Goal: Transaction & Acquisition: Purchase product/service

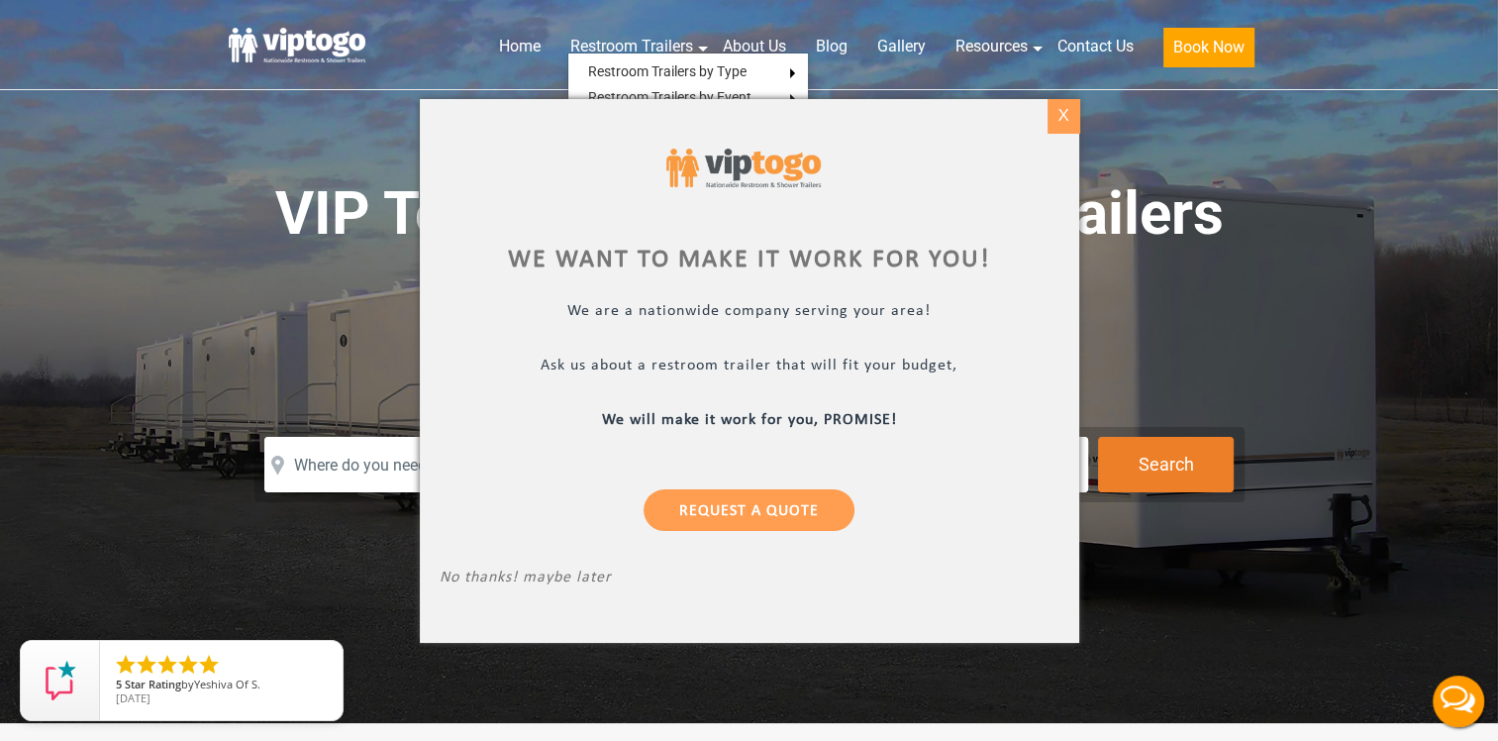
click at [1068, 123] on div "X" at bounding box center [1063, 116] width 31 height 34
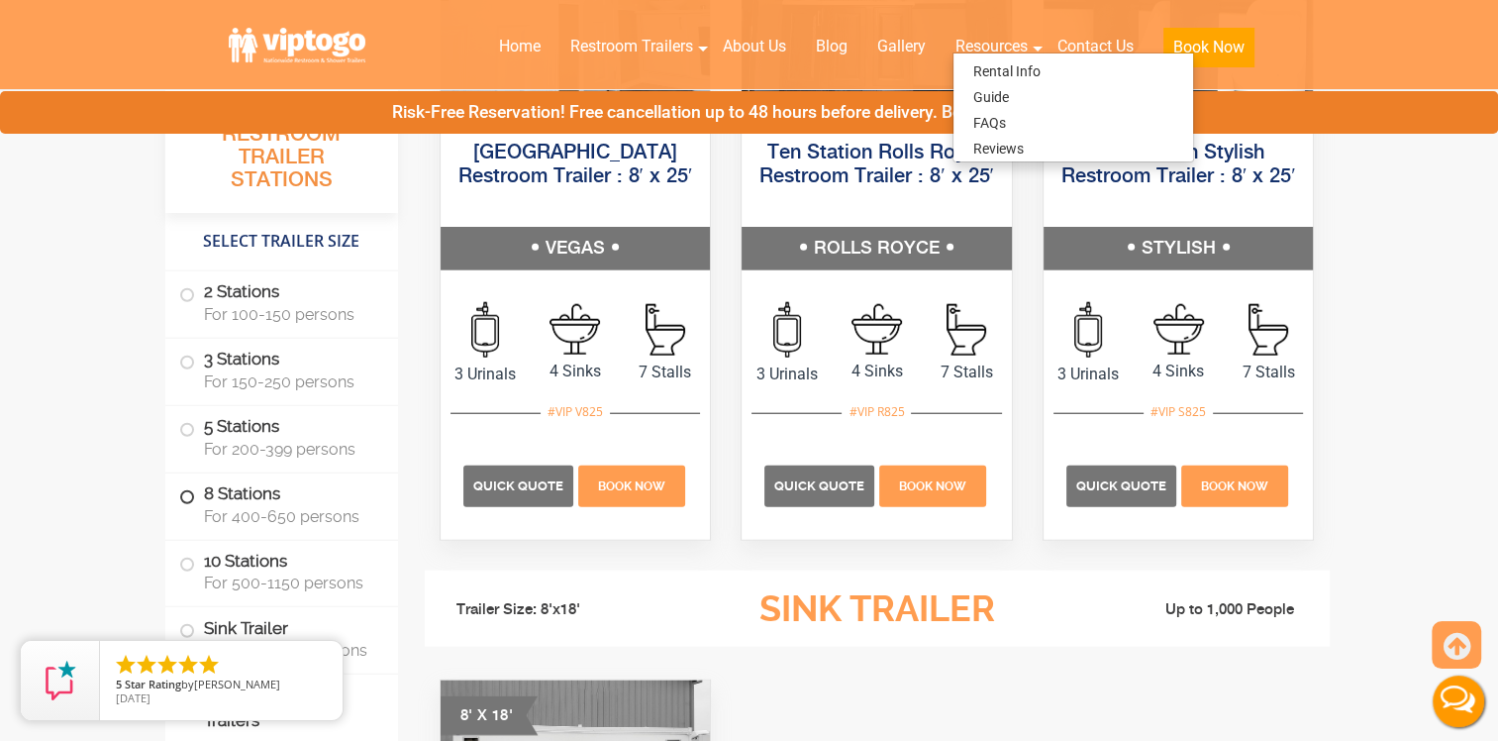
scroll to position [4952, 0]
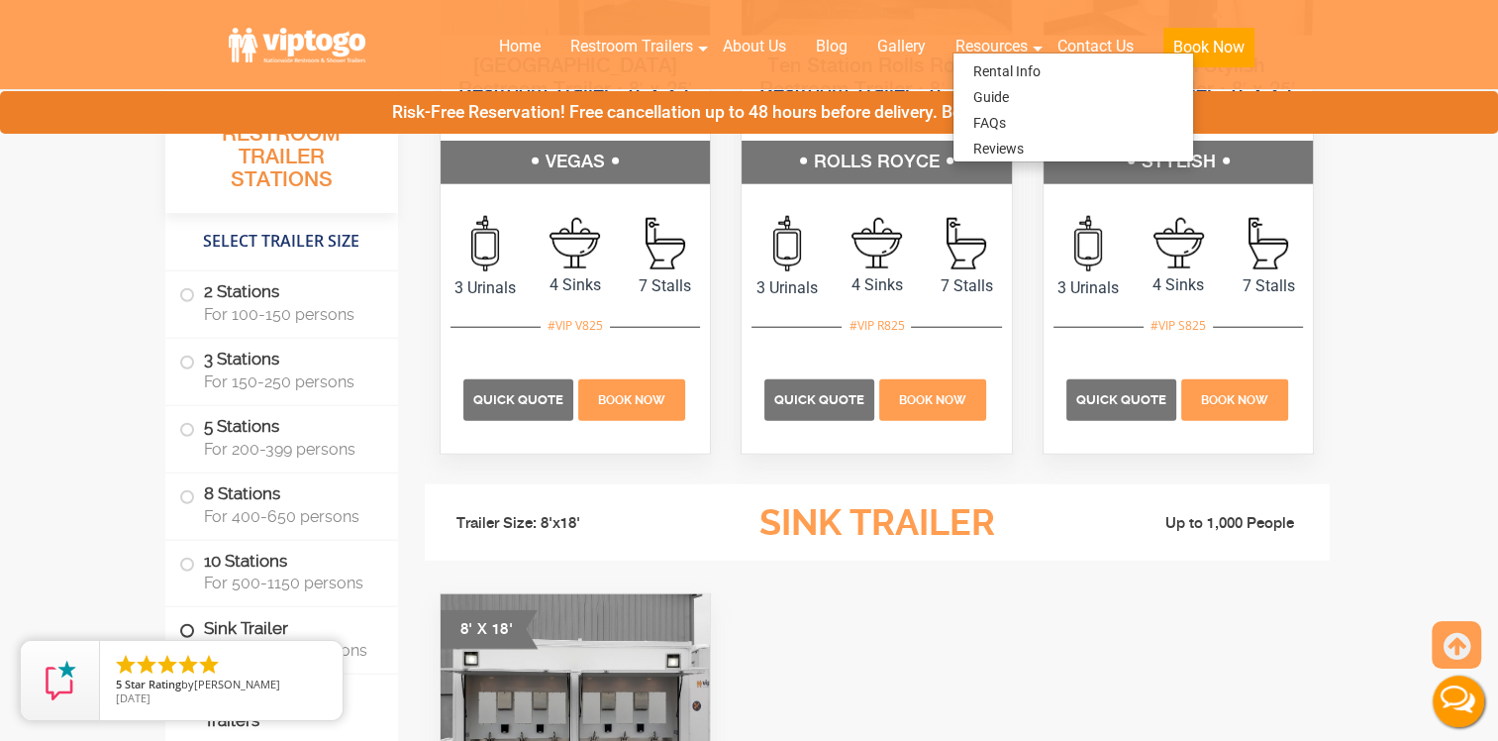
click at [186, 635] on span at bounding box center [187, 631] width 8 height 8
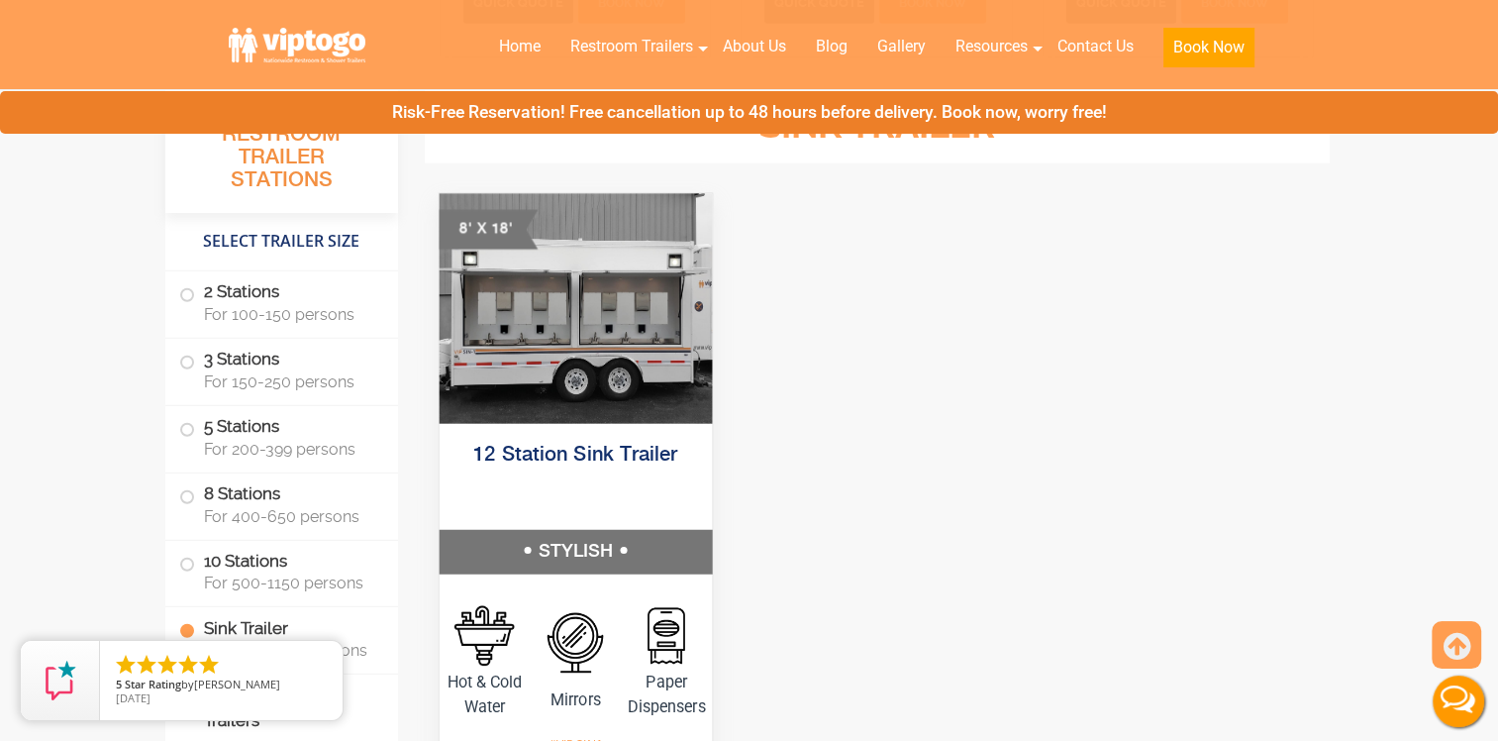
scroll to position [5353, 0]
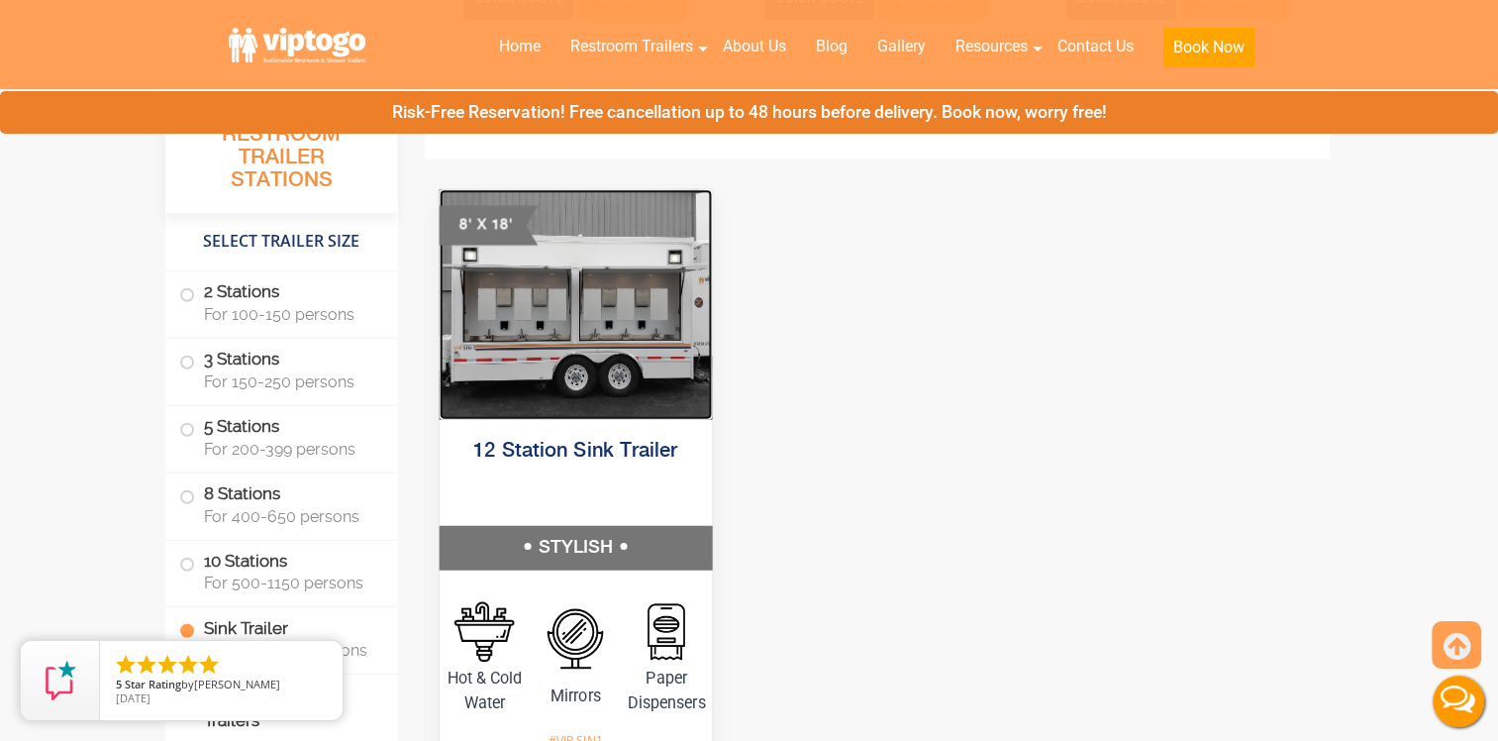
click at [535, 396] on img at bounding box center [575, 304] width 272 height 230
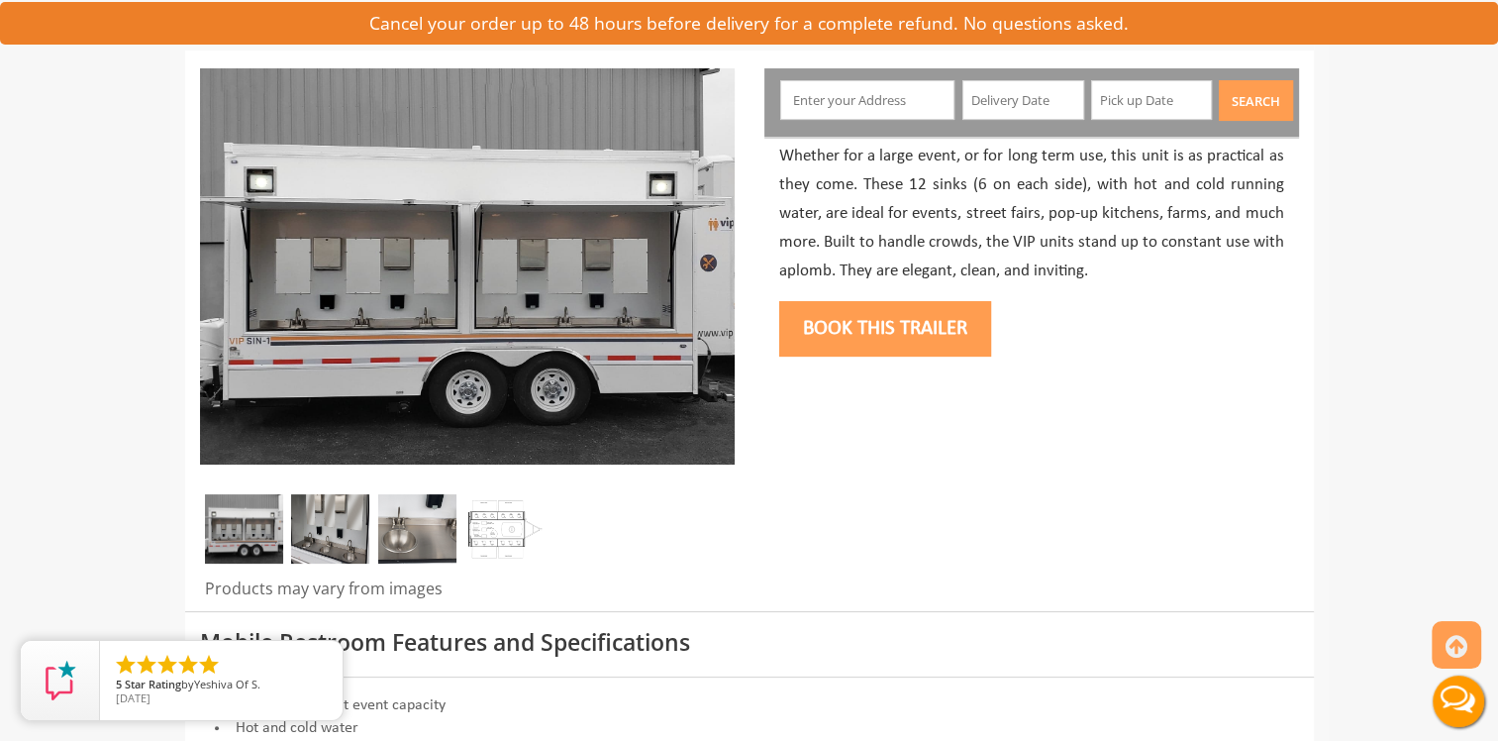
scroll to position [99, 0]
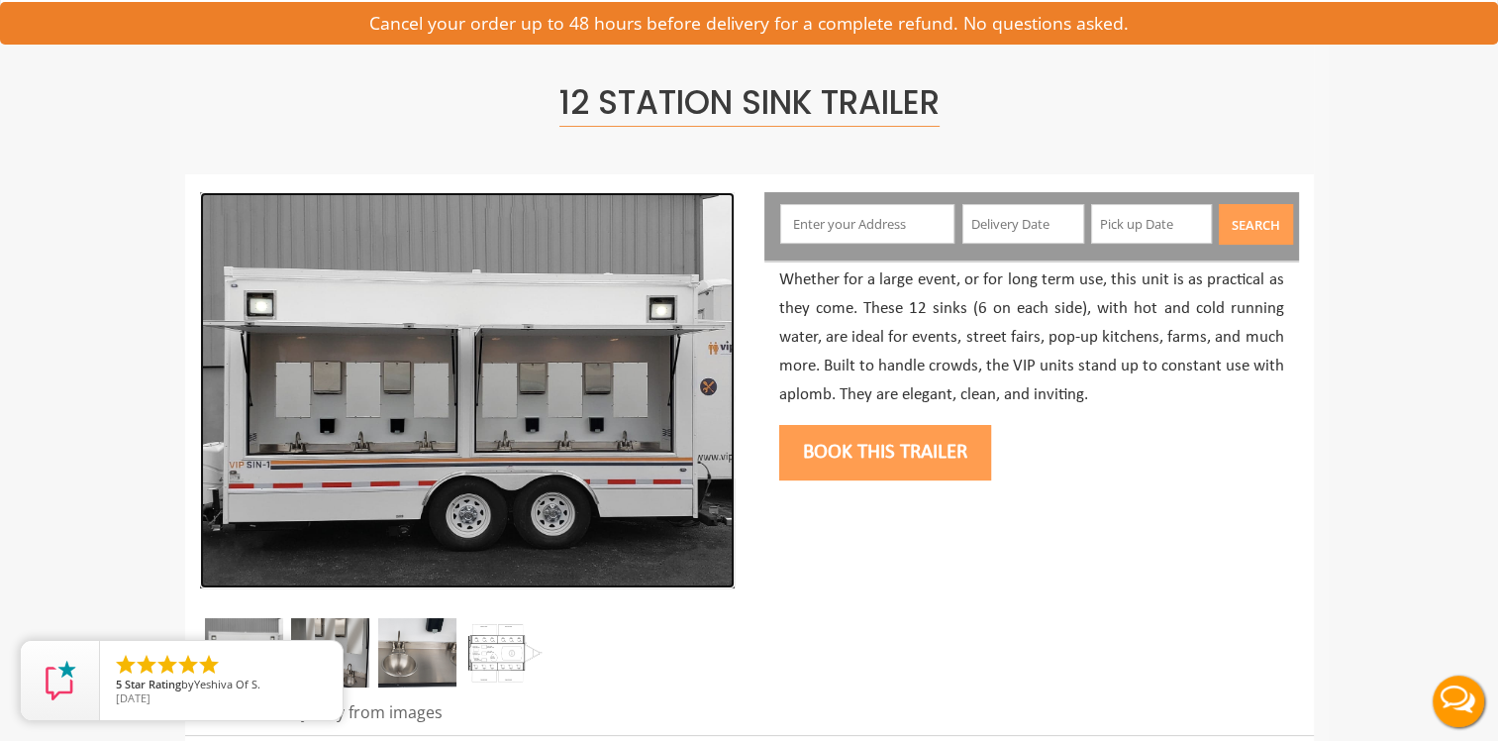
click at [524, 429] on img at bounding box center [467, 390] width 535 height 396
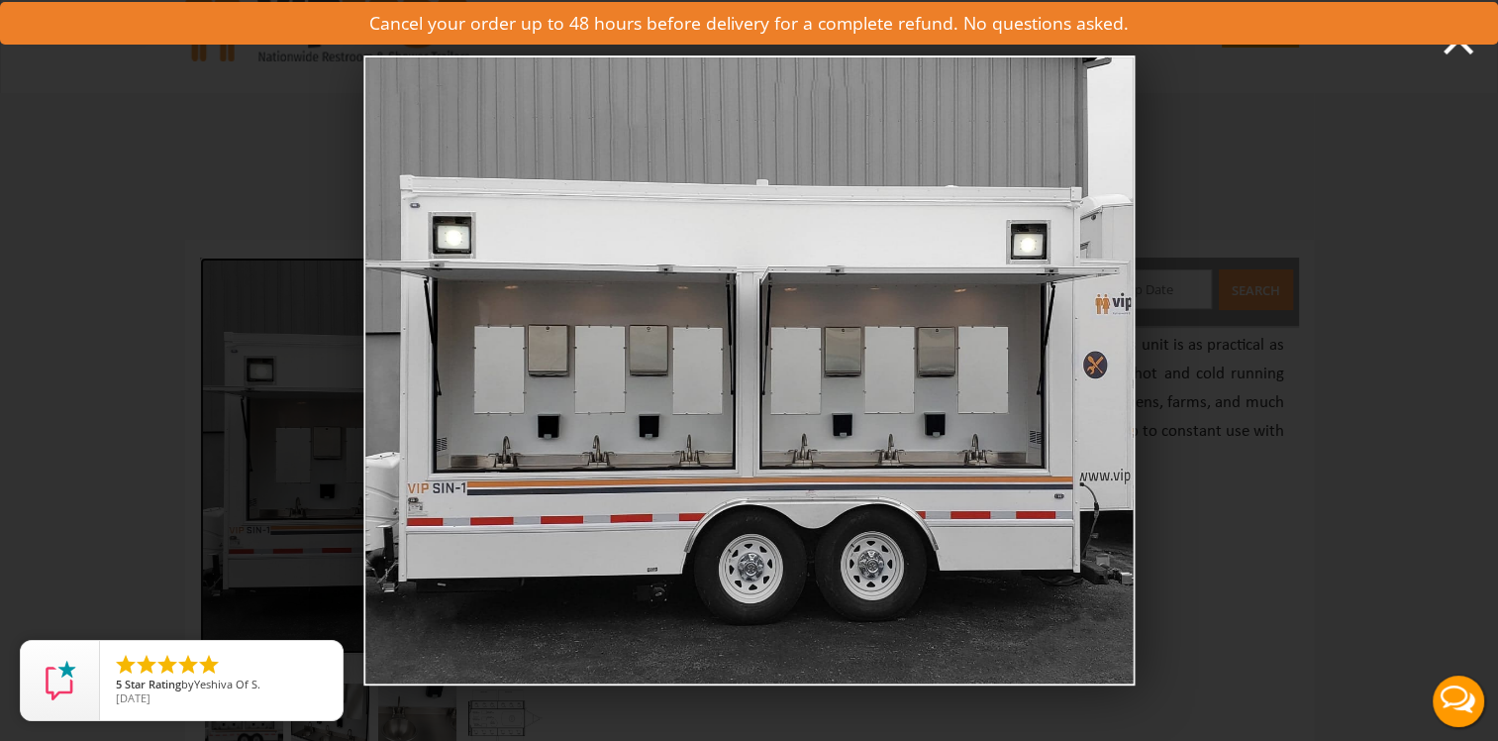
scroll to position [0, 0]
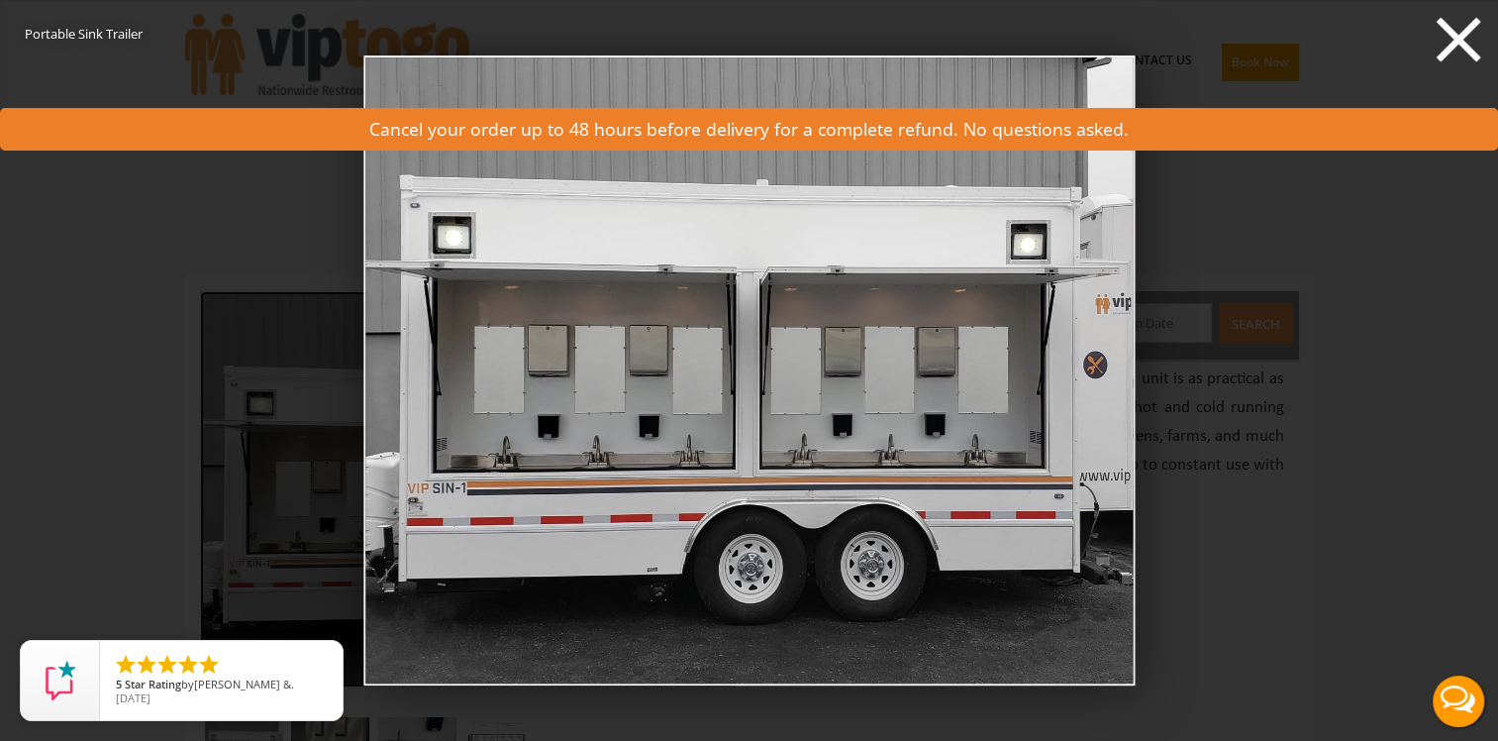
click at [1451, 41] on icon at bounding box center [1458, 39] width 59 height 59
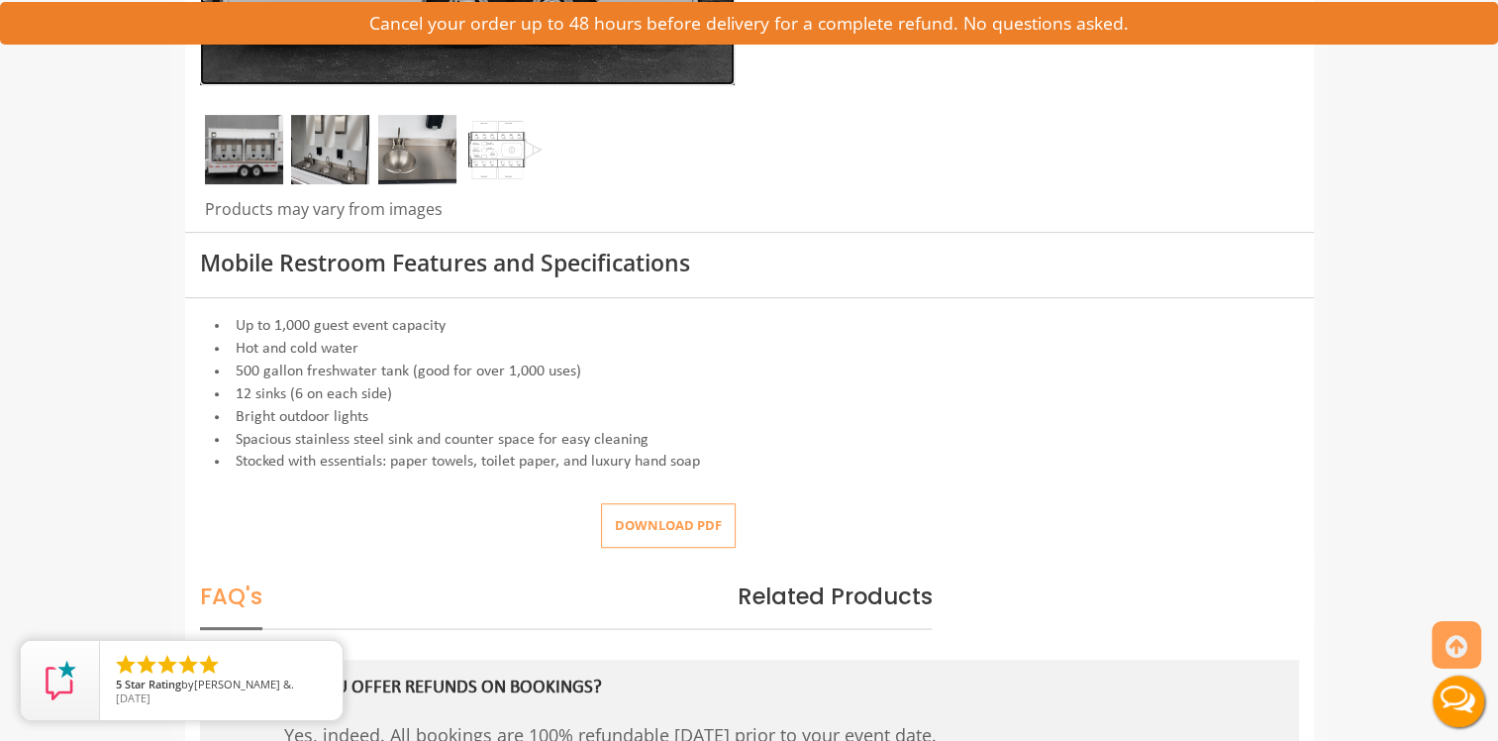
scroll to position [495, 0]
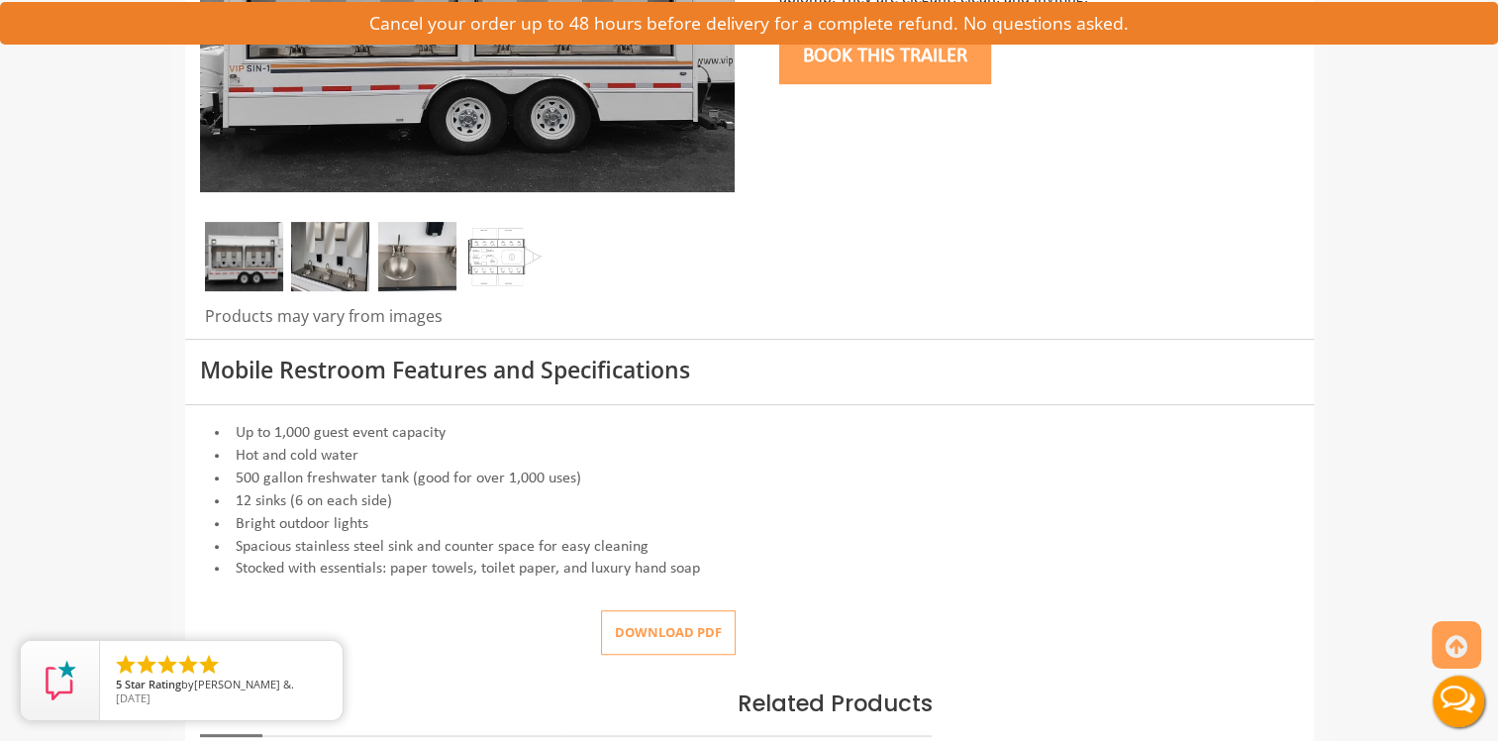
click at [313, 256] on img at bounding box center [330, 256] width 78 height 69
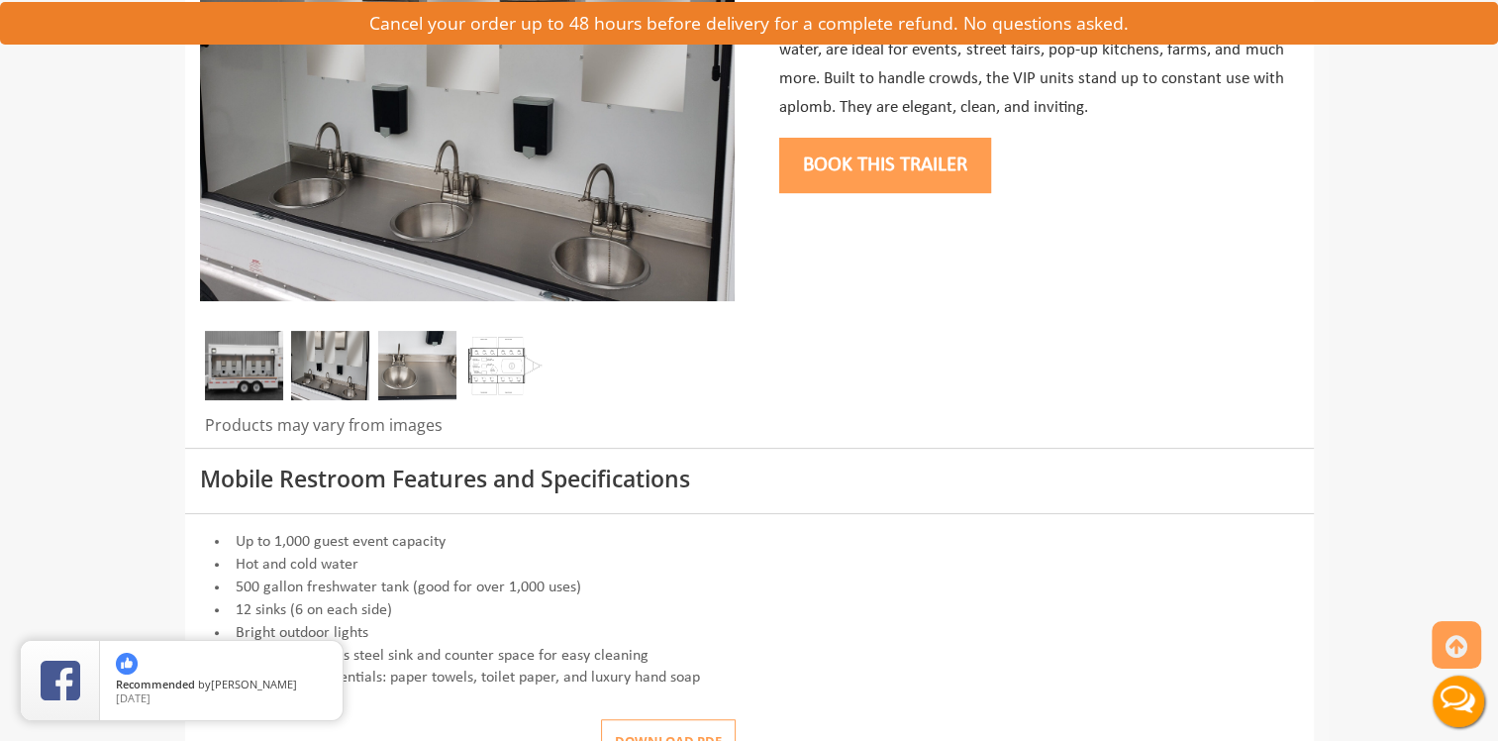
scroll to position [396, 0]
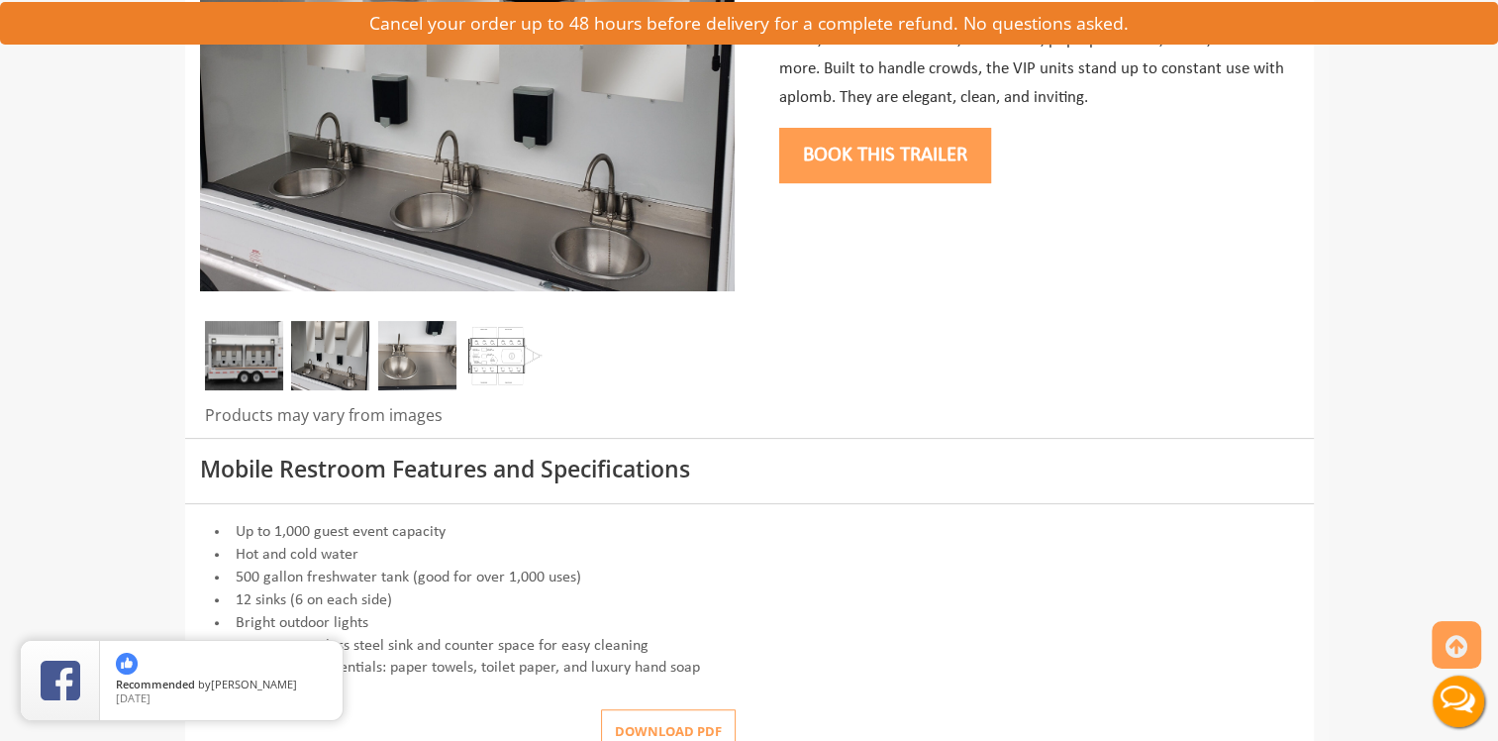
click at [413, 365] on img at bounding box center [417, 355] width 78 height 69
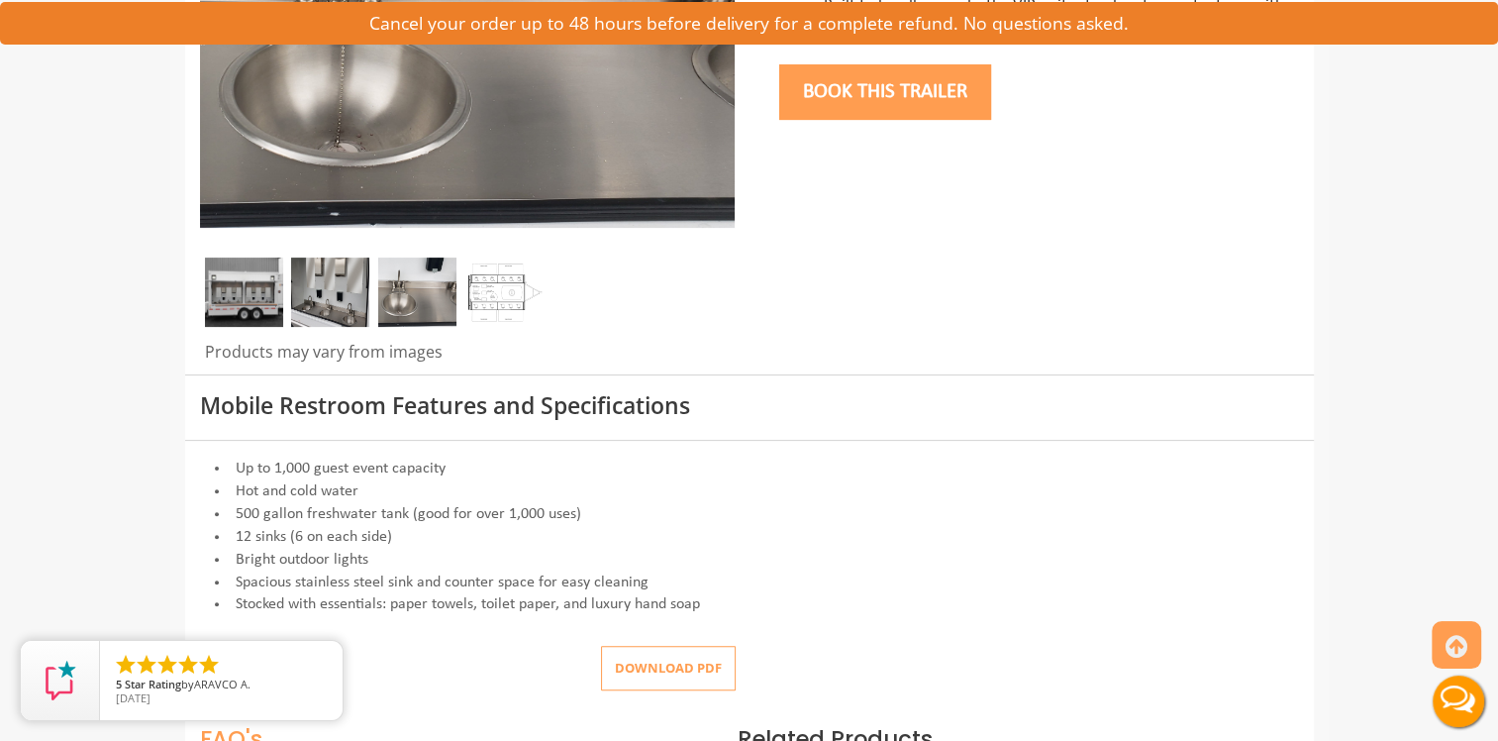
scroll to position [495, 0]
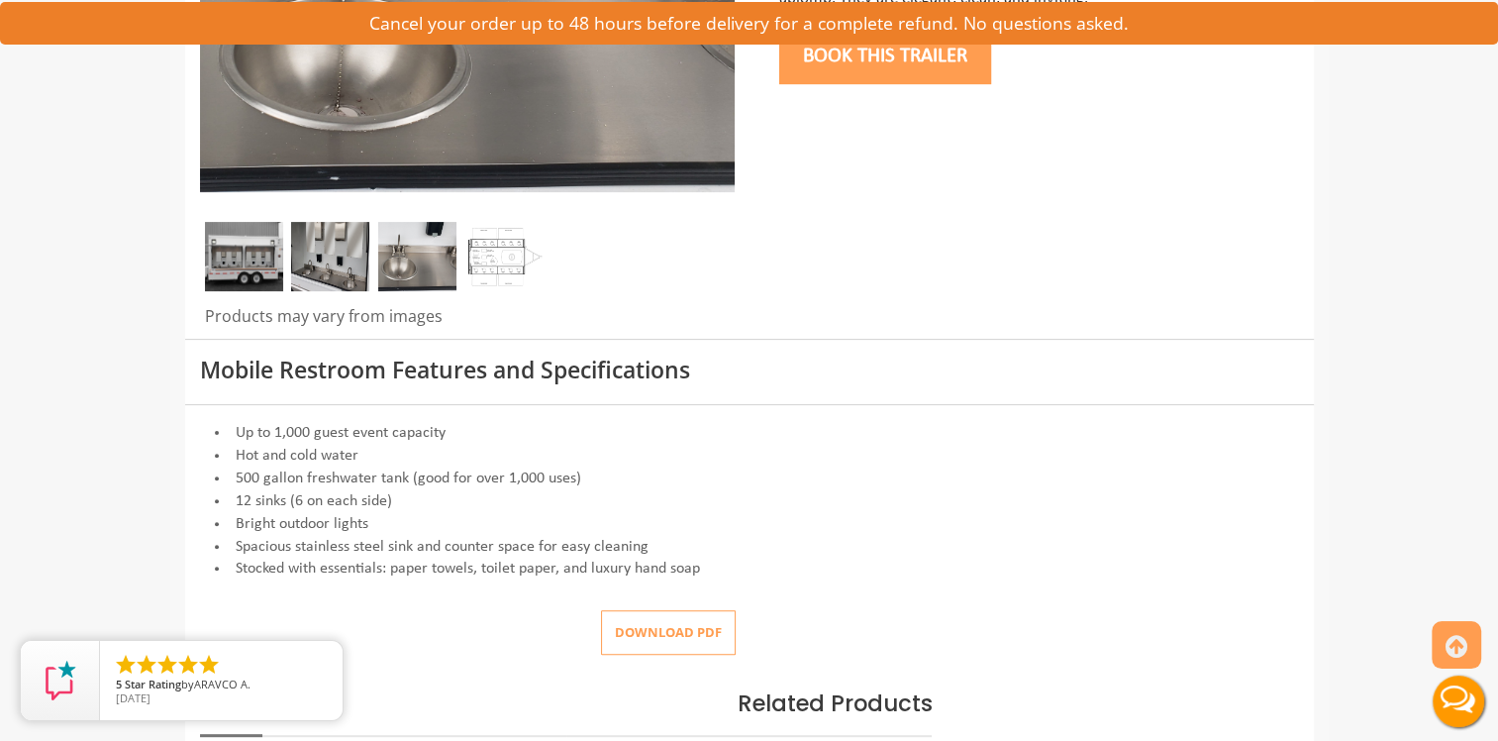
click at [512, 266] on img at bounding box center [503, 256] width 78 height 69
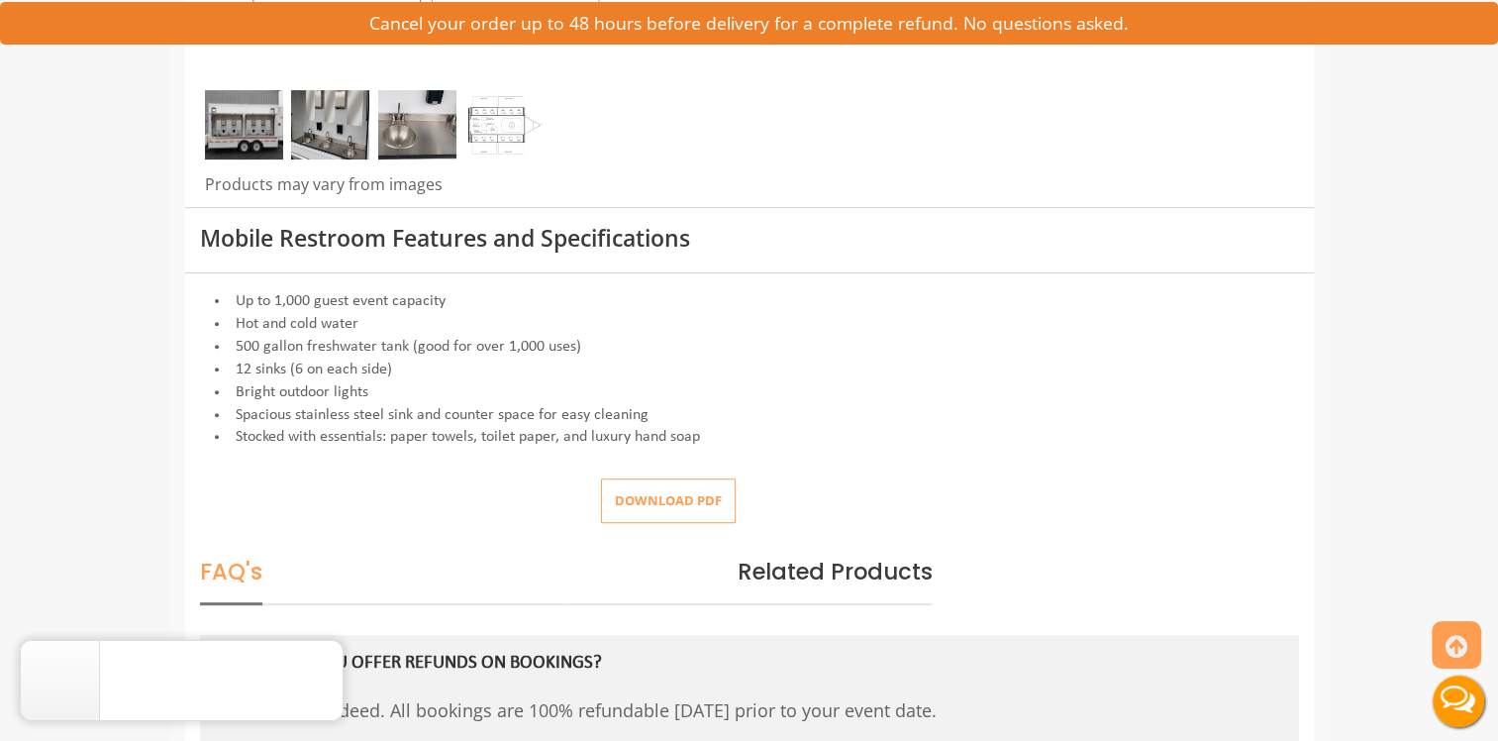
scroll to position [605, 0]
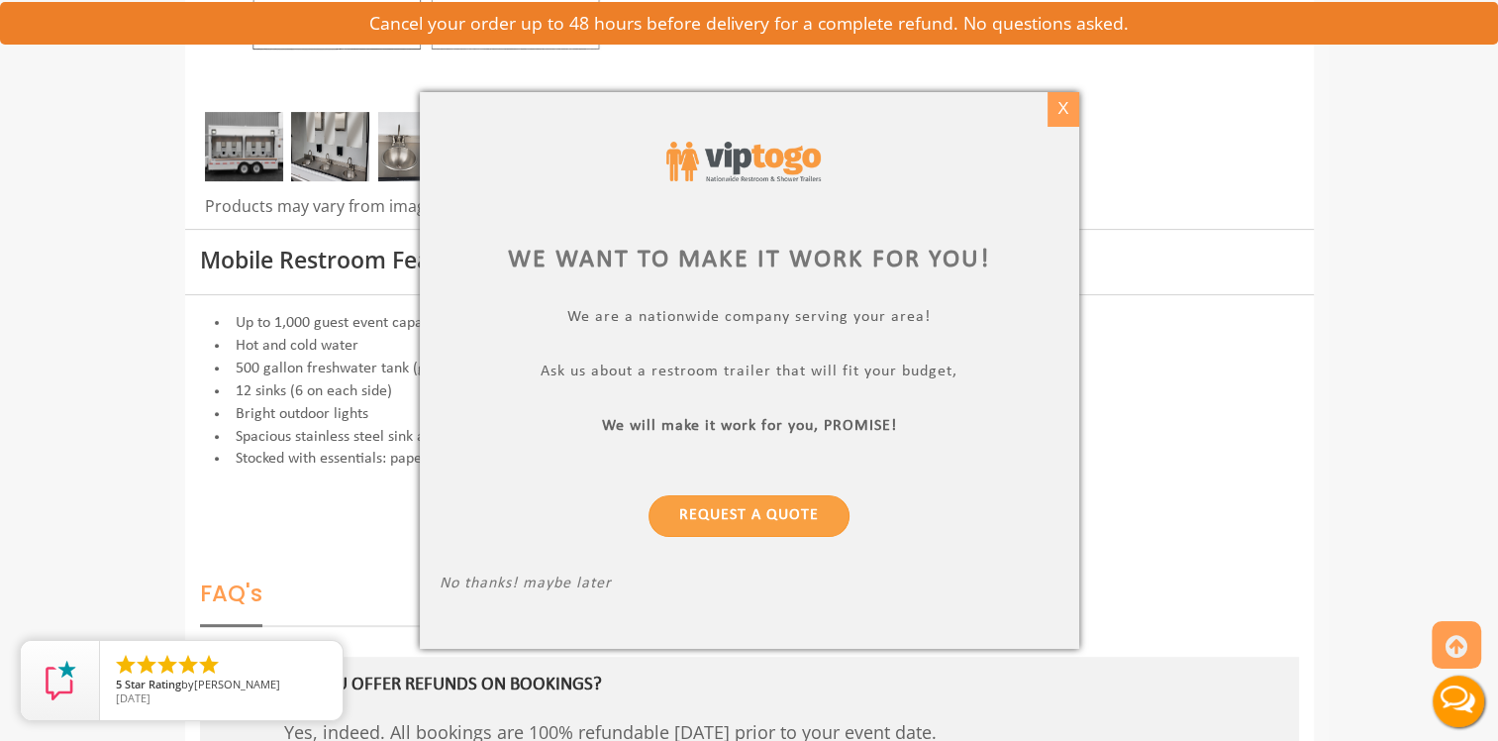
drag, startPoint x: 1074, startPoint y: 92, endPoint x: 1062, endPoint y: 101, distance: 15.7
click at [1062, 101] on div "X" at bounding box center [1063, 109] width 31 height 34
